Goal: Find specific page/section: Find specific page/section

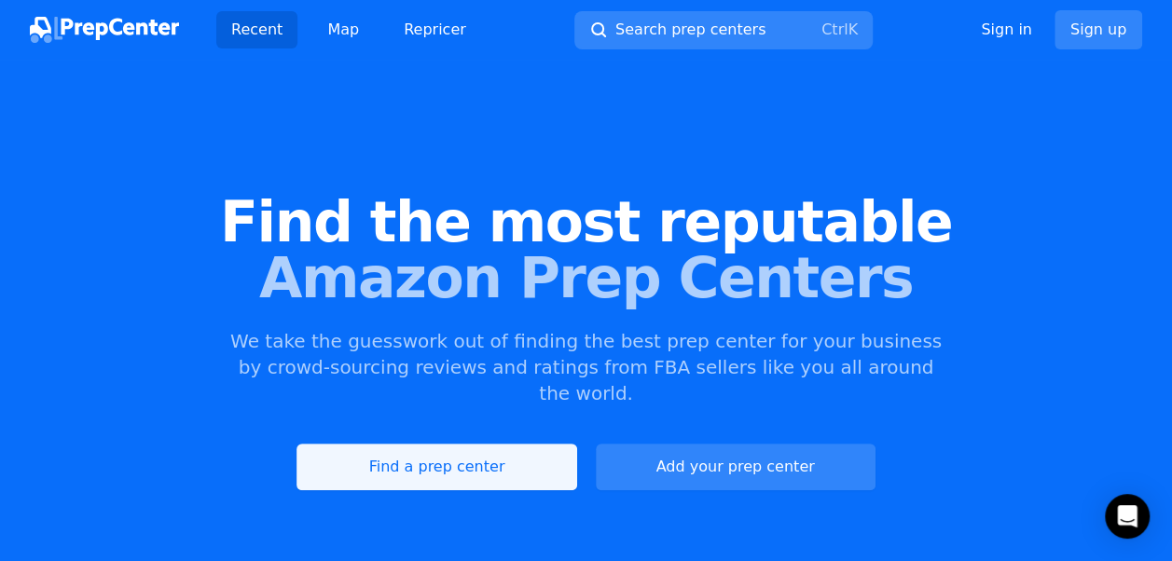
click at [412, 449] on link "Find a prep center" at bounding box center [436, 467] width 280 height 47
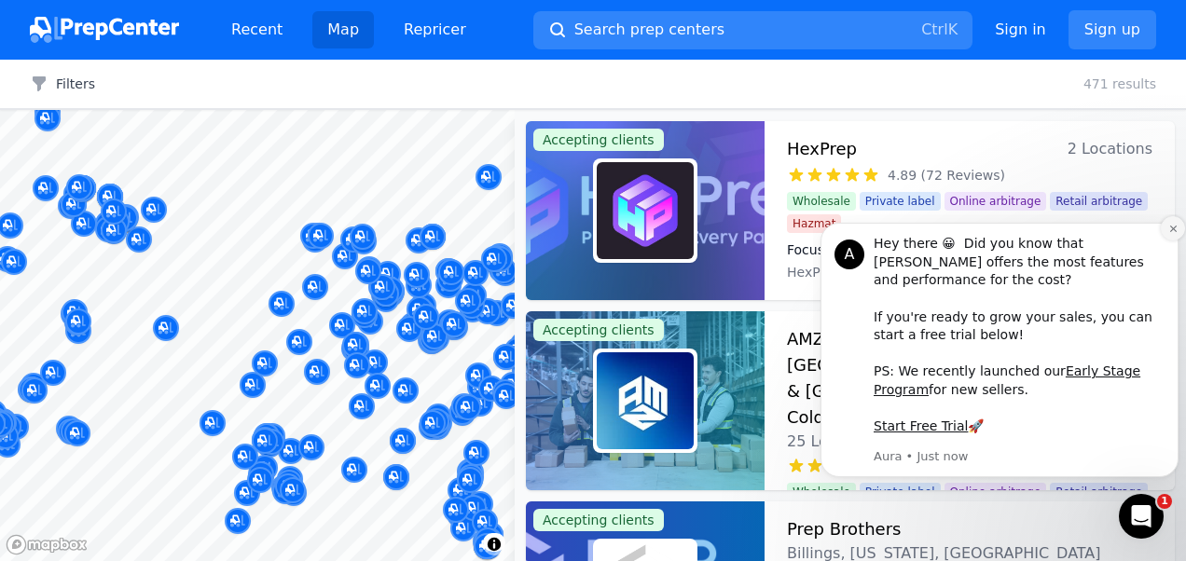
click at [1169, 240] on button "Dismiss notification" at bounding box center [1172, 228] width 24 height 24
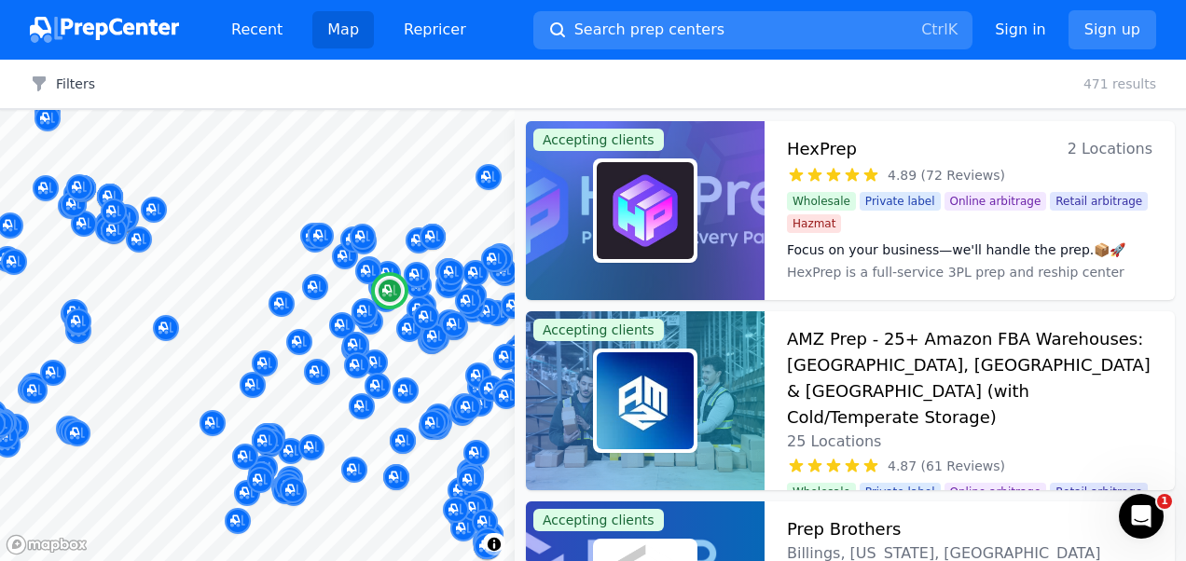
click at [832, 196] on span "Wholesale" at bounding box center [821, 201] width 69 height 19
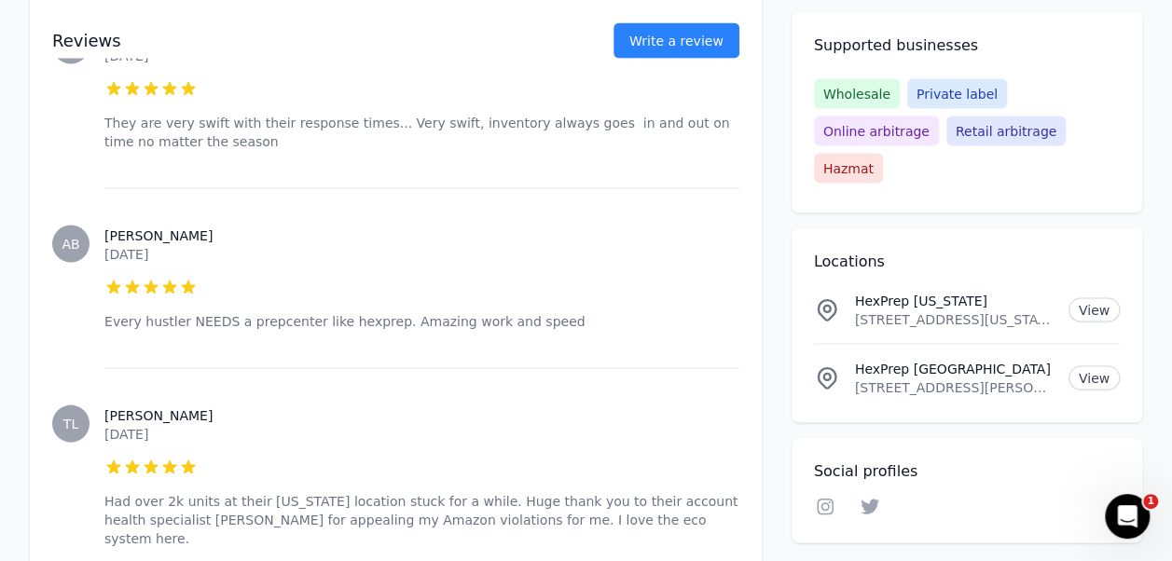
scroll to position [1878, 0]
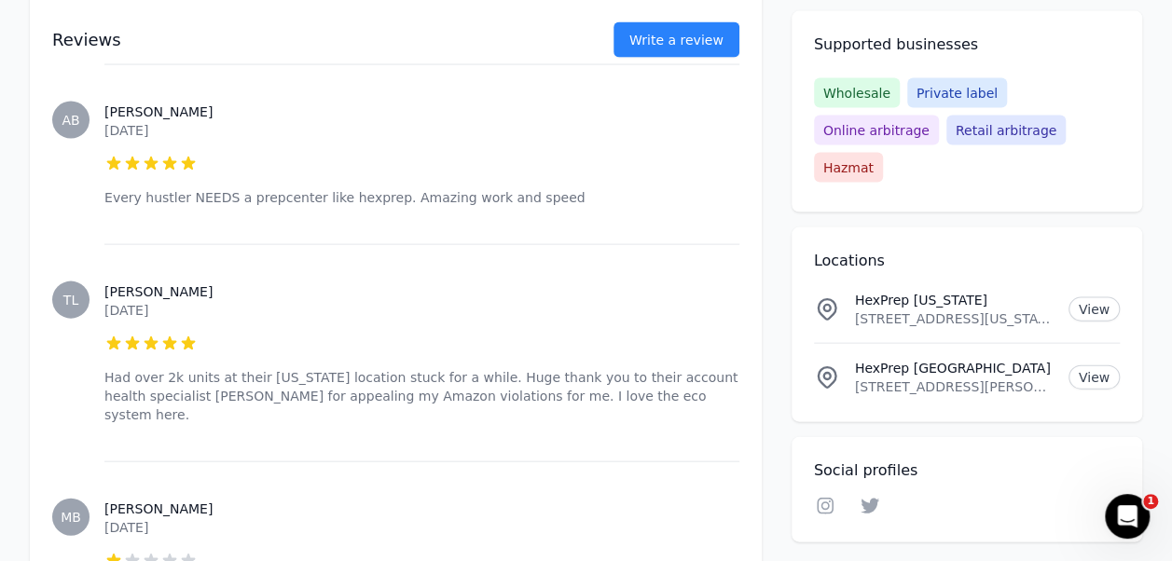
click at [859, 95] on span "Wholesale" at bounding box center [857, 93] width 86 height 30
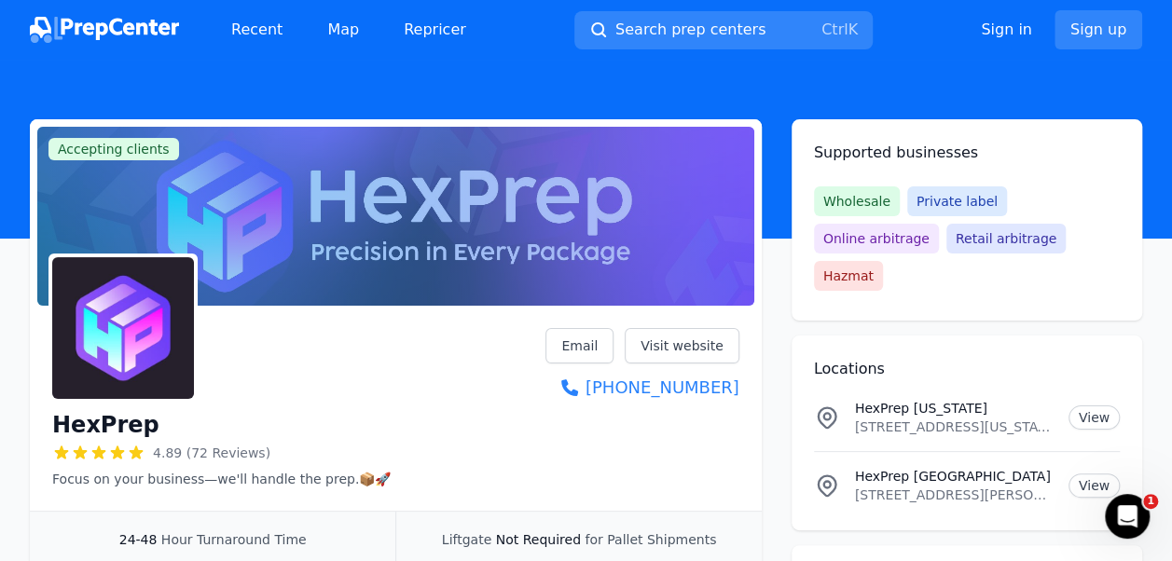
scroll to position [52, 0]
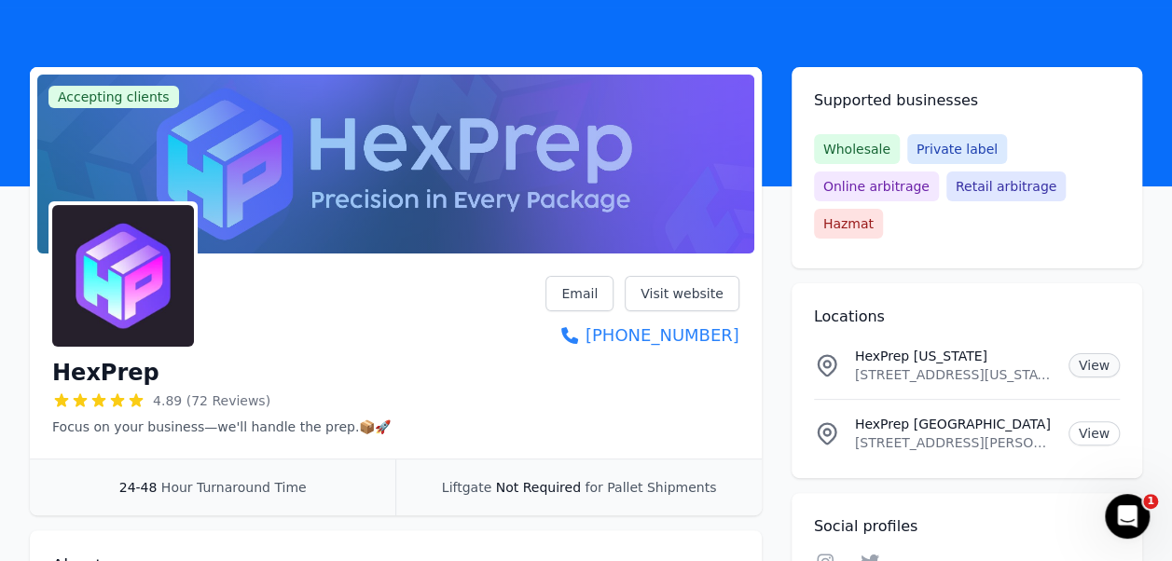
click at [1097, 353] on link "View" at bounding box center [1093, 365] width 51 height 24
click at [578, 294] on link "Email" at bounding box center [579, 293] width 68 height 35
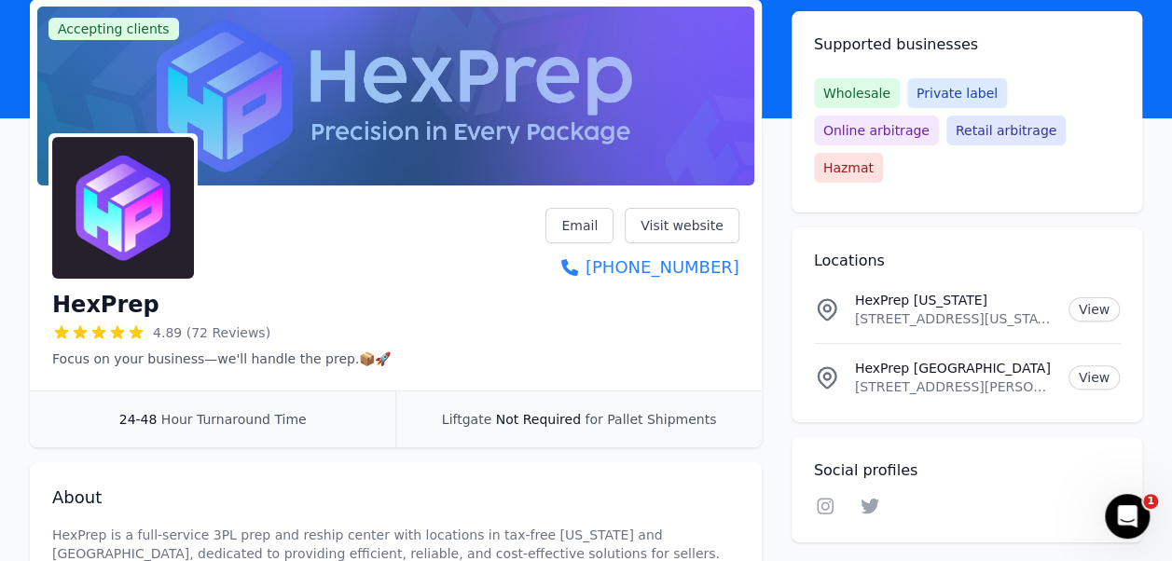
scroll to position [119, 0]
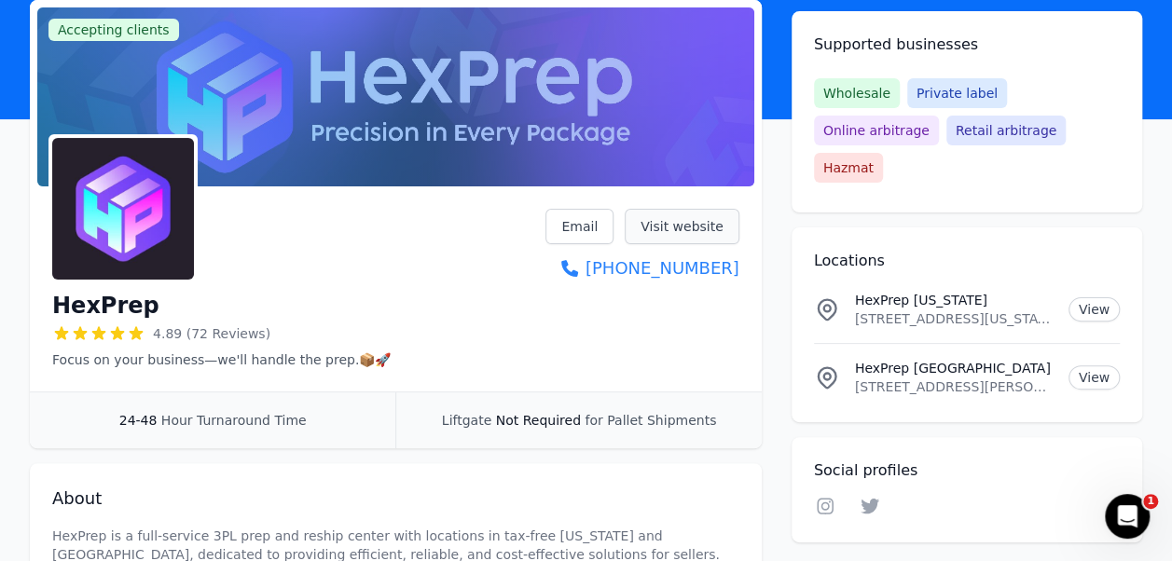
click at [676, 226] on link "Visit website" at bounding box center [681, 226] width 115 height 35
